Goal: Transaction & Acquisition: Book appointment/travel/reservation

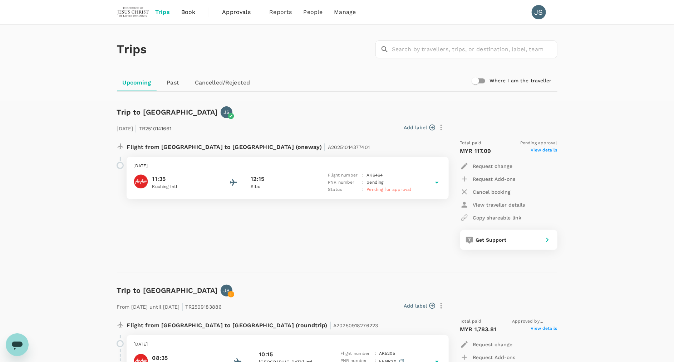
click at [540, 152] on span "View details" at bounding box center [544, 151] width 26 height 9
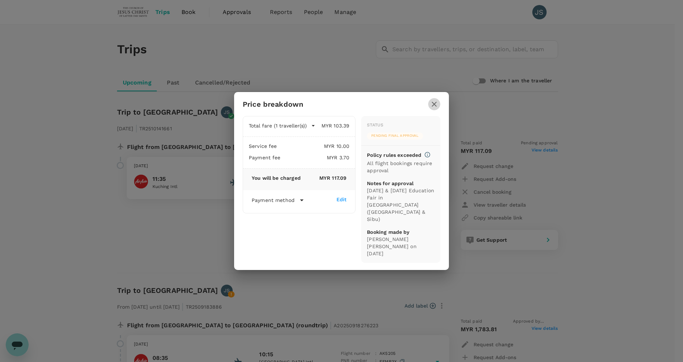
click at [436, 108] on icon "button" at bounding box center [434, 104] width 9 height 9
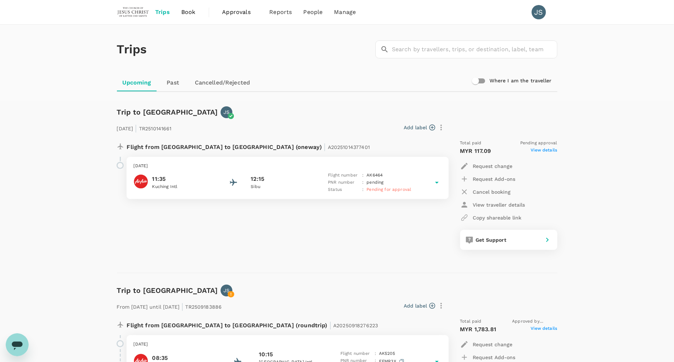
click at [188, 11] on span "Book" at bounding box center [188, 12] width 14 height 9
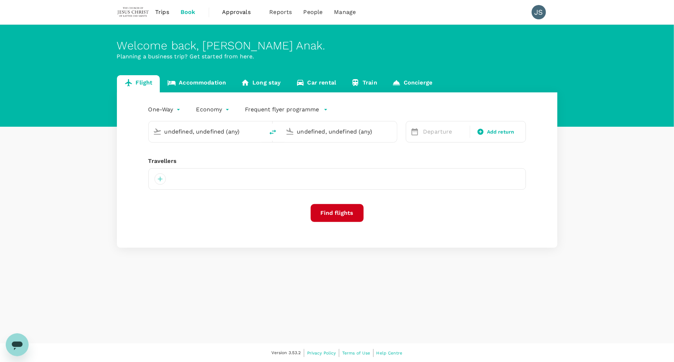
type input "Kuching Intl (KCH)"
type input "Sibu, [GEOGRAPHIC_DATA] (any)"
type input "Kuching Intl (KCH)"
type input "Sibu, [GEOGRAPHIC_DATA] (any)"
